Goal: Transaction & Acquisition: Book appointment/travel/reservation

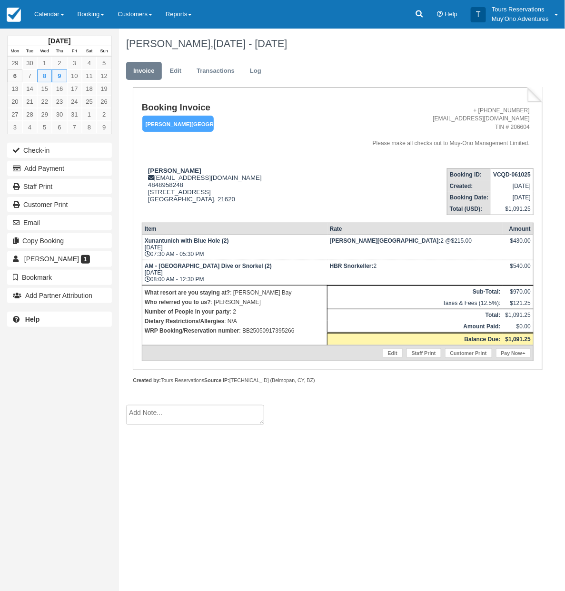
click at [430, 41] on h1 "[PERSON_NAME], [DATE] - [DATE]" at bounding box center [330, 43] width 409 height 11
click at [89, 15] on link "Booking" at bounding box center [91, 14] width 40 height 29
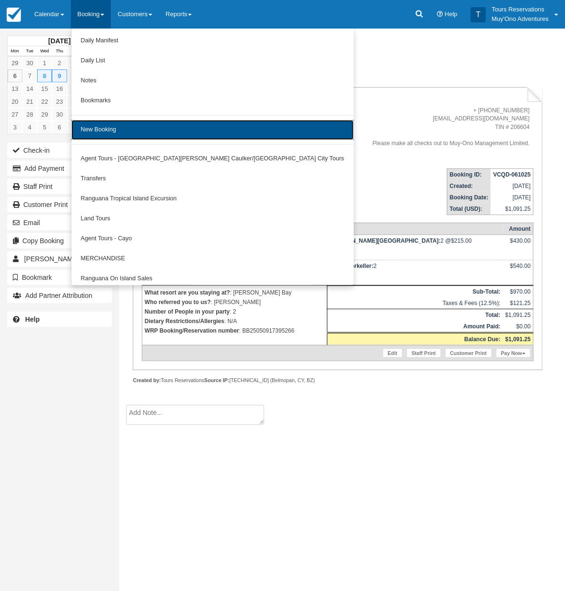
click at [127, 122] on link "New Booking" at bounding box center [212, 130] width 283 height 20
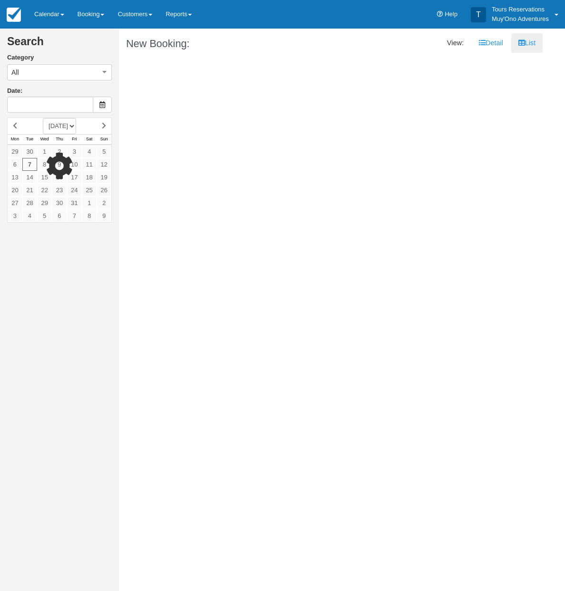
type input "10/08/25"
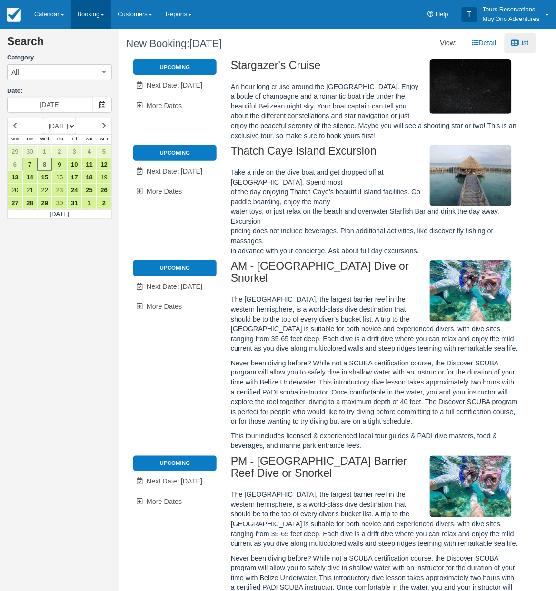
click at [90, 21] on link "Booking" at bounding box center [91, 14] width 40 height 29
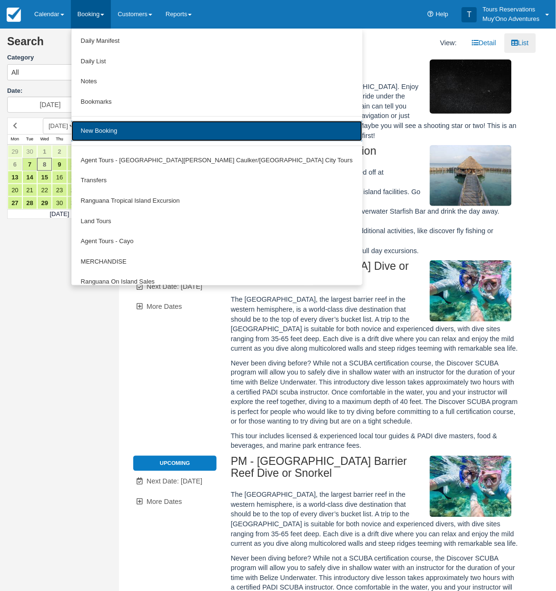
click at [100, 128] on link "New Booking" at bounding box center [216, 131] width 291 height 20
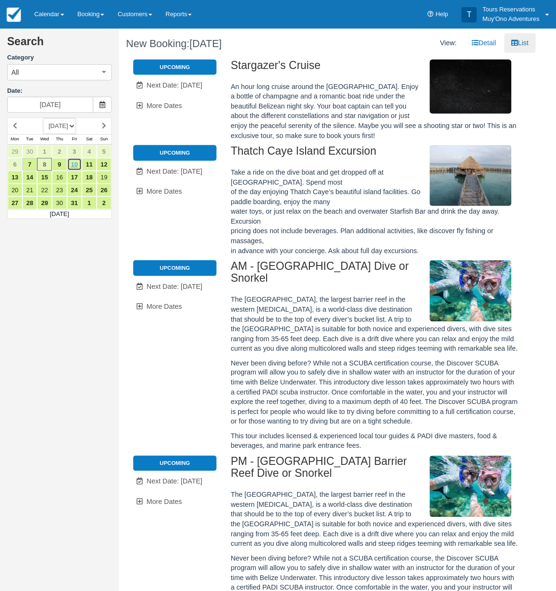
click at [74, 162] on link "10" at bounding box center [74, 164] width 15 height 13
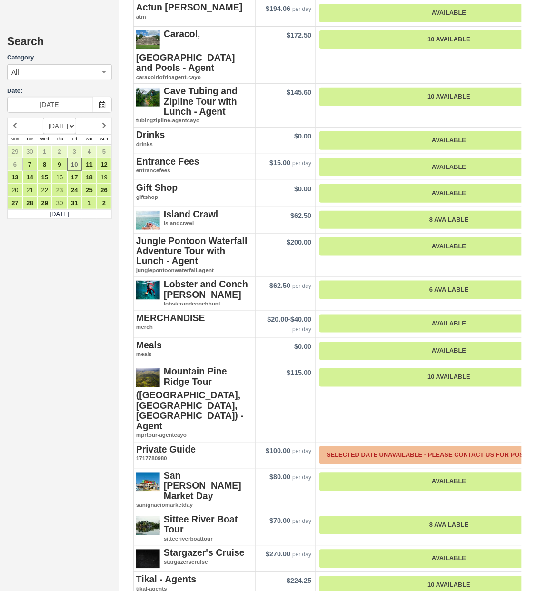
scroll to position [1487, 0]
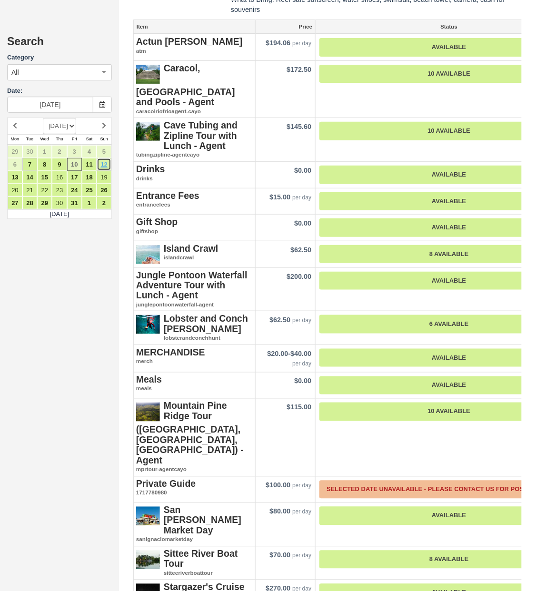
click at [97, 160] on link "12" at bounding box center [104, 164] width 15 height 13
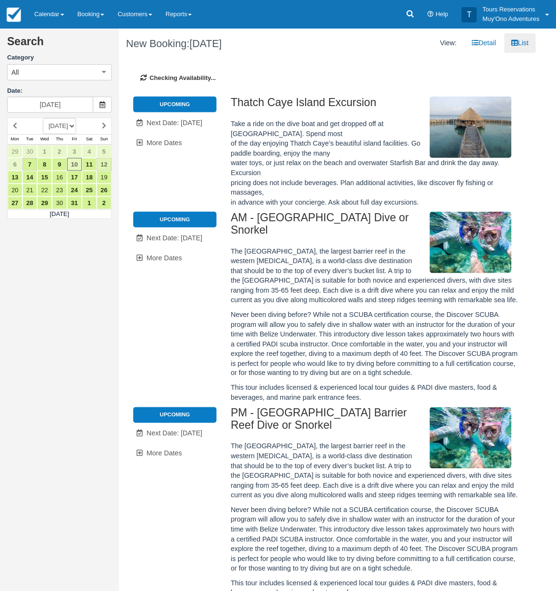
type input "10/12/25"
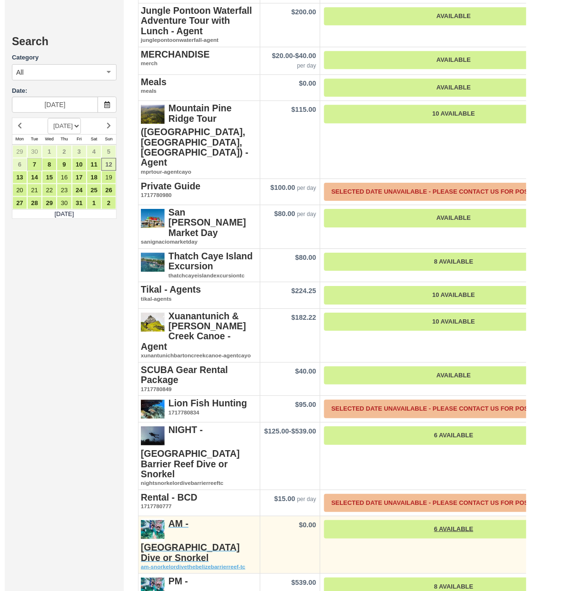
scroll to position [2023, 0]
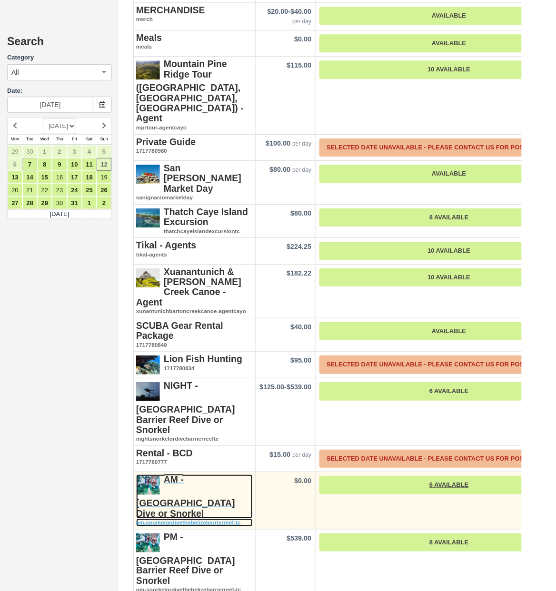
click at [213, 474] on strong "AM - Belize Barrier Reef Dive or Snorkel" at bounding box center [185, 496] width 99 height 44
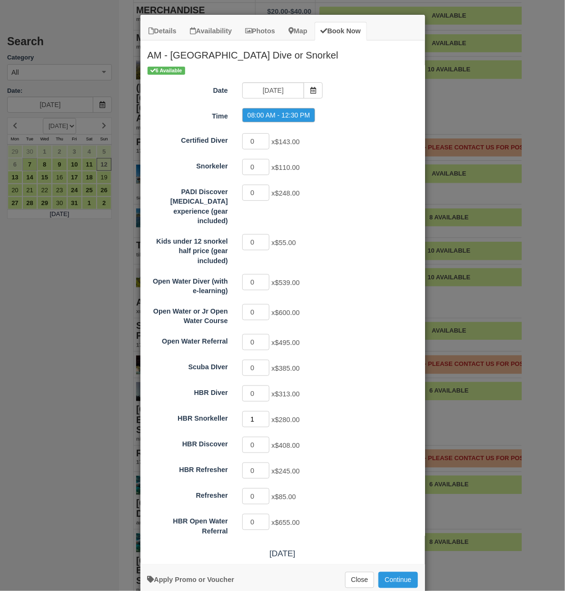
click at [262, 411] on input "1" at bounding box center [256, 419] width 28 height 16
click at [260, 411] on input "2" at bounding box center [256, 419] width 28 height 16
type input "3"
click at [260, 411] on input "3" at bounding box center [256, 419] width 28 height 16
click at [408, 572] on button "Continue" at bounding box center [397, 580] width 39 height 16
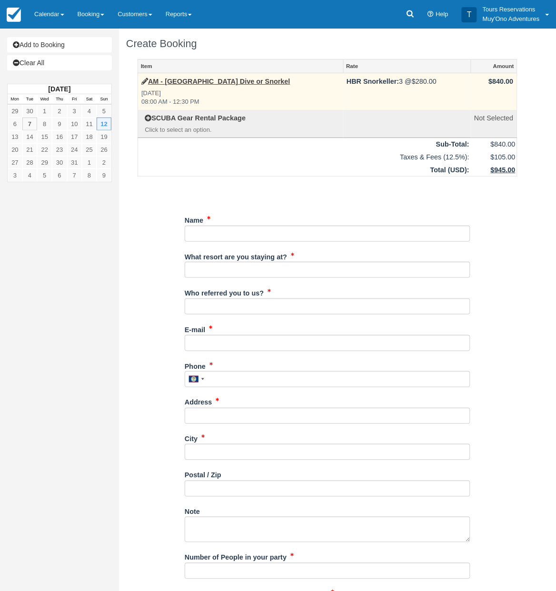
click at [432, 81] on span "$280.00" at bounding box center [424, 82] width 25 height 8
click at [421, 84] on span "$280.00" at bounding box center [424, 82] width 25 height 8
click at [267, 81] on link "AM - Belize Barrier Reef Dive or Snorkel" at bounding box center [215, 82] width 149 height 8
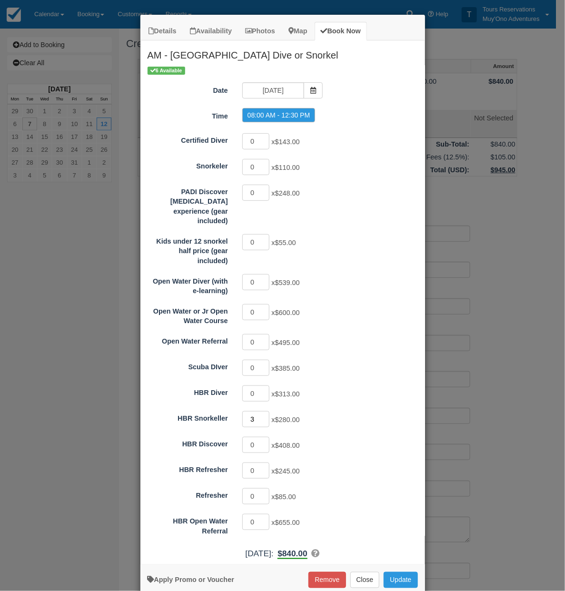
click at [252, 411] on input "3" at bounding box center [256, 419] width 28 height 16
type input "1"
click at [393, 572] on button "Update" at bounding box center [401, 580] width 34 height 16
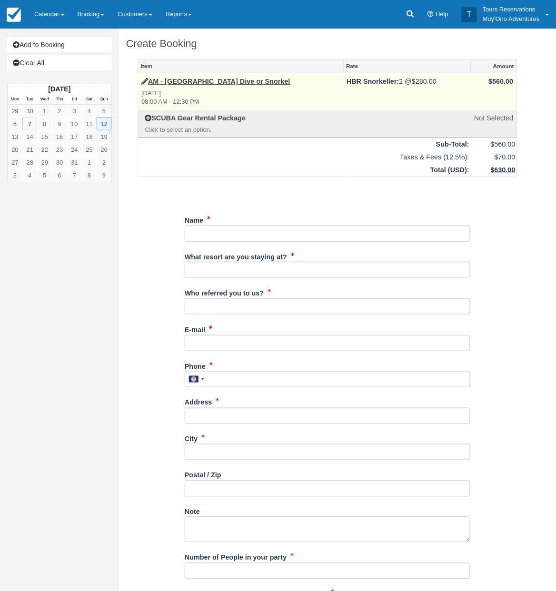
click at [420, 81] on span "$280.00" at bounding box center [424, 82] width 25 height 8
click at [267, 81] on link "AM - [GEOGRAPHIC_DATA] Dive or Snorkel" at bounding box center [215, 82] width 149 height 8
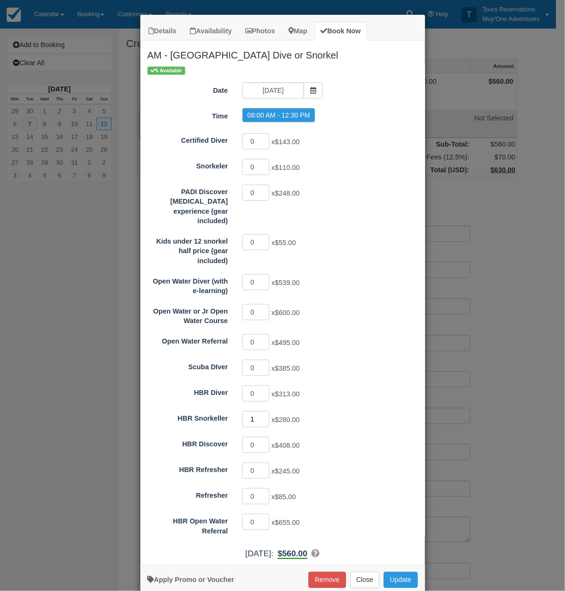
type input "1"
click at [261, 411] on input "1" at bounding box center [256, 419] width 28 height 16
click at [393, 572] on button "Update" at bounding box center [401, 580] width 34 height 16
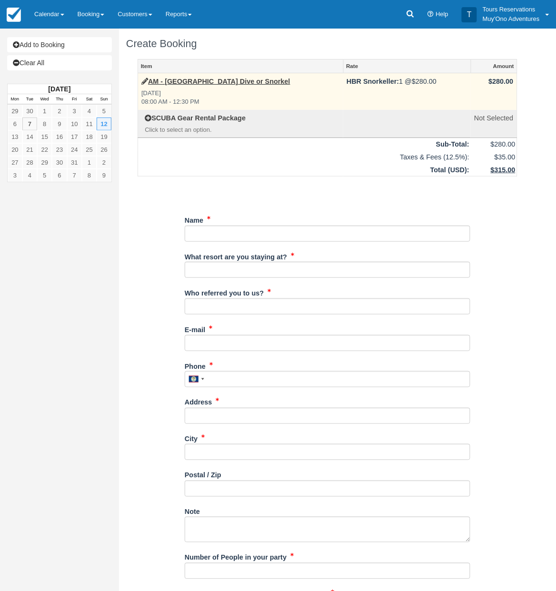
click at [187, 86] on label "AM - [GEOGRAPHIC_DATA] Dive or Snorkel" at bounding box center [215, 82] width 149 height 10
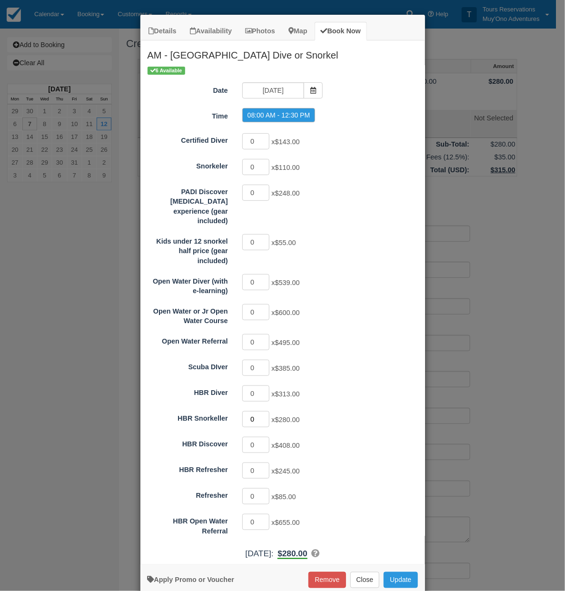
type input "0"
click at [258, 411] on input "0" at bounding box center [256, 419] width 28 height 16
click at [260, 360] on input "0" at bounding box center [256, 368] width 28 height 16
click at [260, 360] on input "1" at bounding box center [256, 368] width 28 height 16
click at [260, 360] on input "2" at bounding box center [256, 368] width 28 height 16
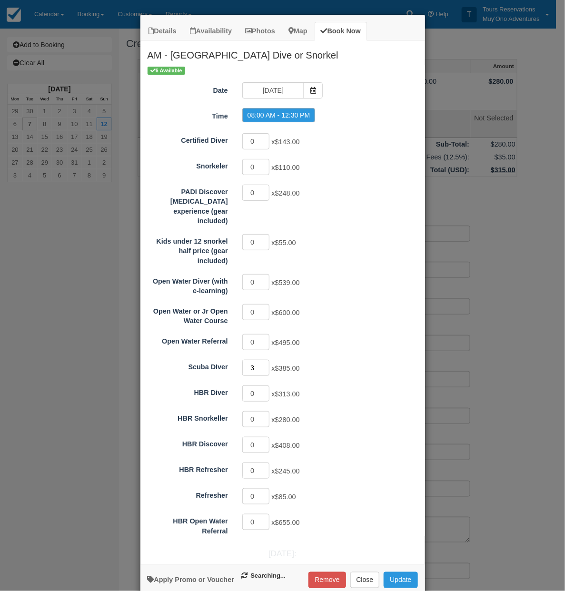
type input "3"
click at [260, 360] on input "3" at bounding box center [256, 368] width 28 height 16
click at [399, 572] on button "Update" at bounding box center [401, 580] width 34 height 16
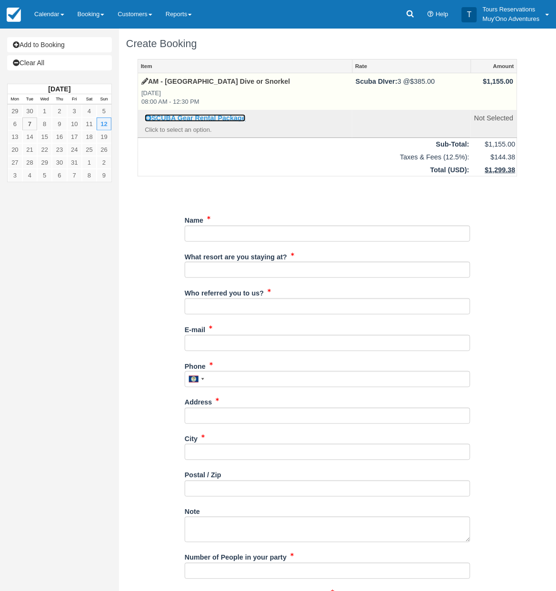
click at [207, 121] on link "SCUBA Gear Rental Package" at bounding box center [195, 118] width 101 height 8
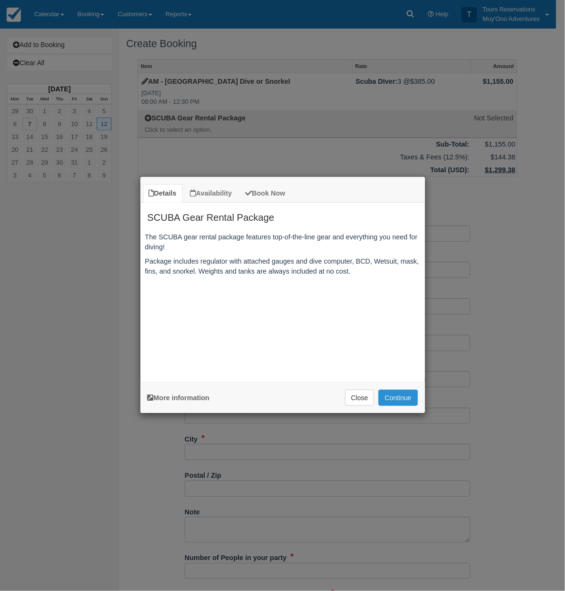
click at [394, 396] on button "Continue" at bounding box center [397, 398] width 39 height 16
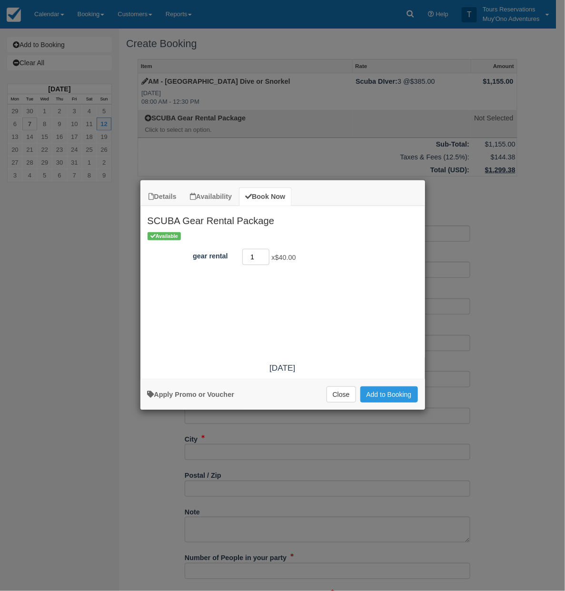
click at [262, 253] on input "1" at bounding box center [256, 257] width 28 height 16
click at [262, 254] on input "2" at bounding box center [256, 257] width 28 height 16
type input "3"
click at [262, 254] on input "3" at bounding box center [256, 257] width 28 height 16
click at [382, 399] on button "Add to Booking" at bounding box center [389, 394] width 58 height 16
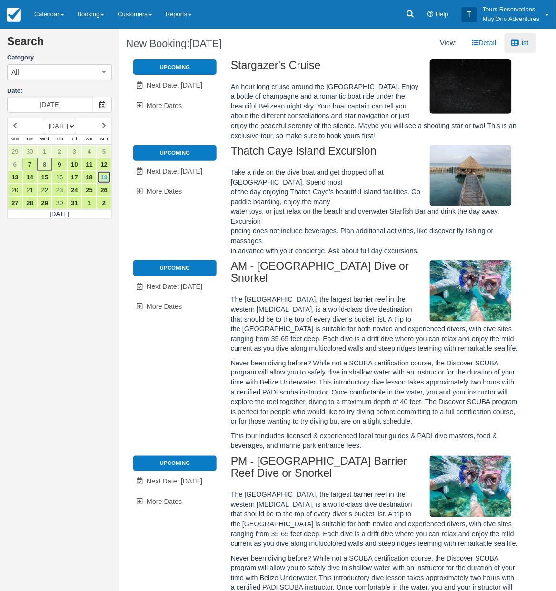
click at [107, 171] on link "19" at bounding box center [104, 177] width 15 height 13
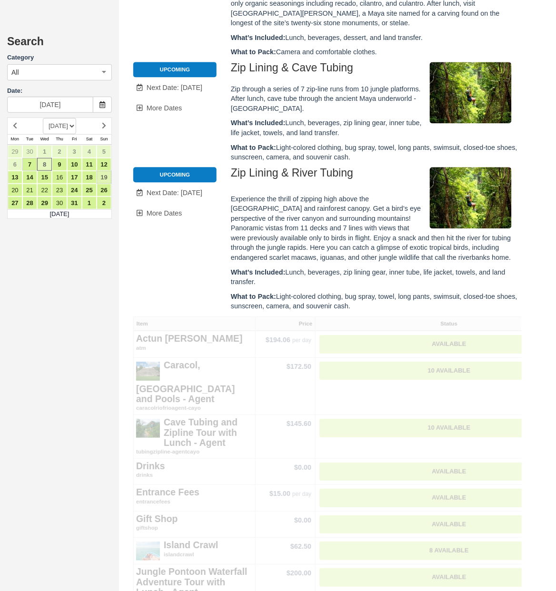
type input "10/19/25"
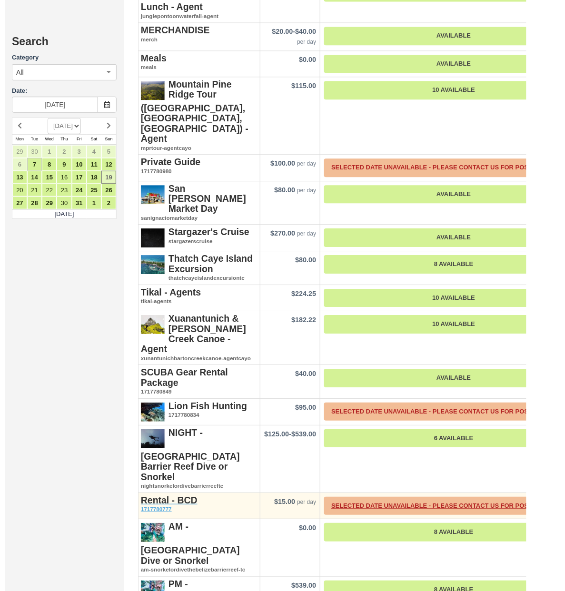
scroll to position [1990, 0]
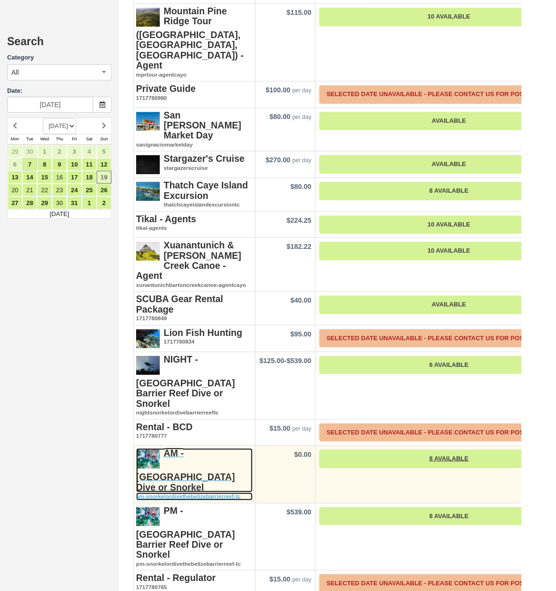
click at [193, 448] on strong "AM - [GEOGRAPHIC_DATA] Dive or Snorkel" at bounding box center [185, 470] width 99 height 44
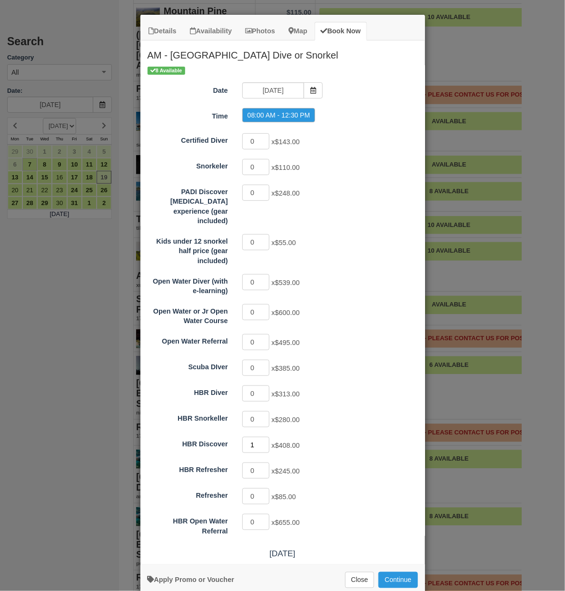
click at [262, 437] on input "1" at bounding box center [256, 445] width 28 height 16
click at [262, 437] on input "2" at bounding box center [256, 445] width 28 height 16
type input "3"
click at [262, 437] on input "3" at bounding box center [256, 445] width 28 height 16
click at [389, 577] on button "Continue" at bounding box center [397, 580] width 39 height 16
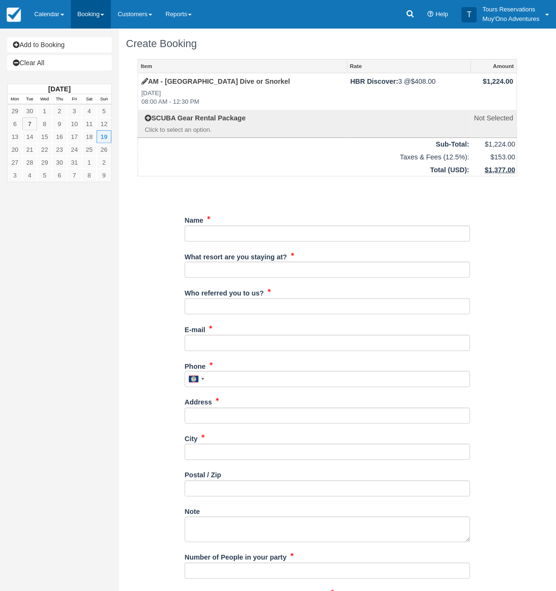
click at [84, 15] on link "Booking" at bounding box center [91, 14] width 40 height 29
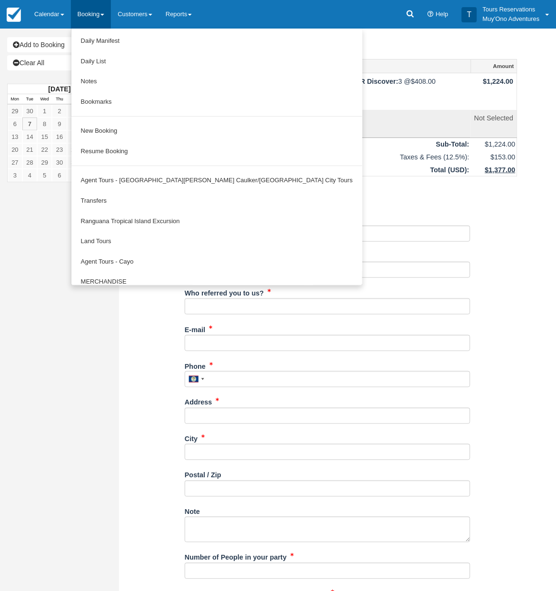
click at [29, 211] on div "Add to Booking Clear All [DATE] Mon Tue Wed Thu Fri Sat Sun 29 30 1 2 3 4 5 6 7…" at bounding box center [59, 295] width 119 height 591
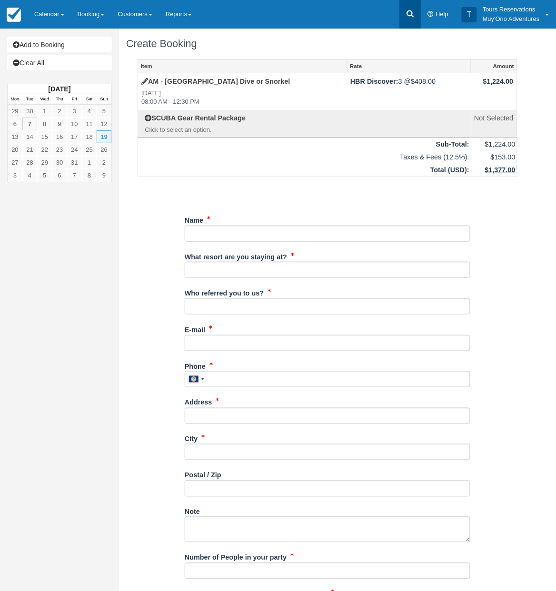
click at [401, 17] on link at bounding box center [410, 14] width 22 height 29
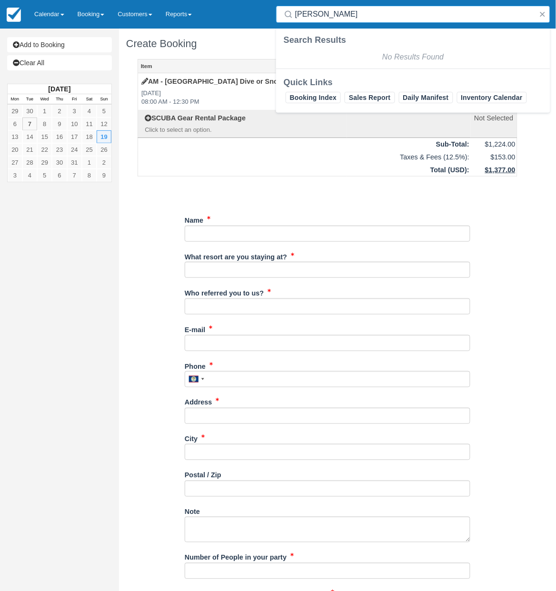
click at [338, 13] on input "[PERSON_NAME]" at bounding box center [415, 14] width 240 height 17
type input "v"
drag, startPoint x: 424, startPoint y: 17, endPoint x: 232, endPoint y: 13, distance: 191.8
click at [232, 13] on div "Menu Calendar Booking Customer Inventory Booking Daily Manifest Daily List Note…" at bounding box center [278, 14] width 556 height 29
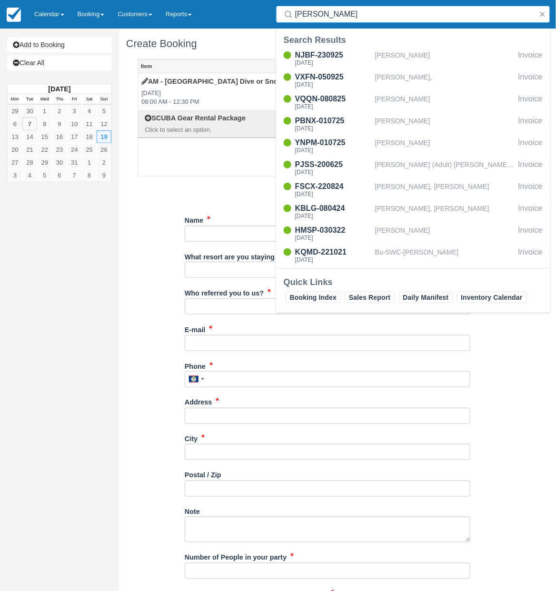
type input "[PERSON_NAME]"
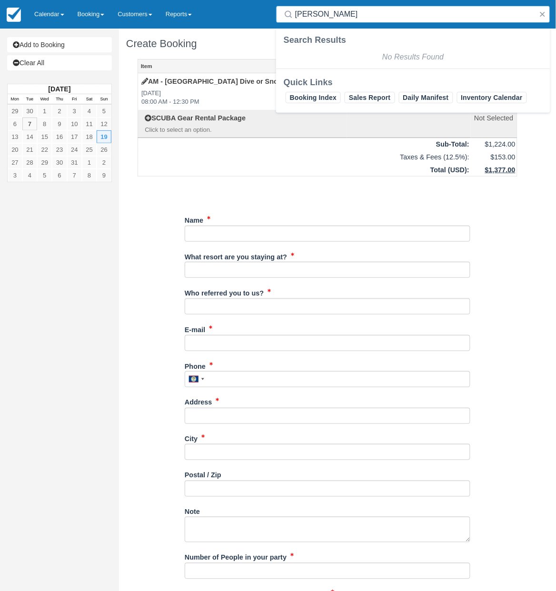
drag, startPoint x: 371, startPoint y: 17, endPoint x: 237, endPoint y: 0, distance: 135.2
click at [237, 0] on div "Menu Calendar Booking Customer Inventory Booking Daily Manifest Daily List Note…" at bounding box center [278, 14] width 556 height 29
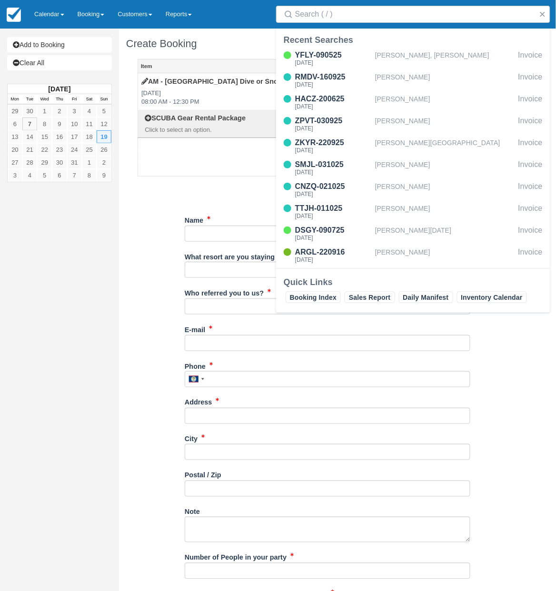
click at [141, 231] on div "Item Rate Amount AM - [GEOGRAPHIC_DATA] Dive or Snorkel [DATE] 08:00 AM - 12:30…" at bounding box center [327, 417] width 403 height 717
